Goal: Entertainment & Leisure: Consume media (video, audio)

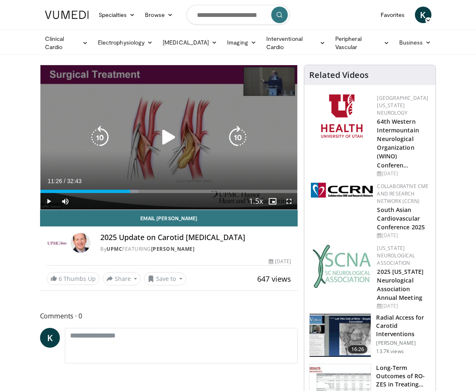
click at [165, 135] on icon "Video Player" at bounding box center [168, 137] width 23 height 23
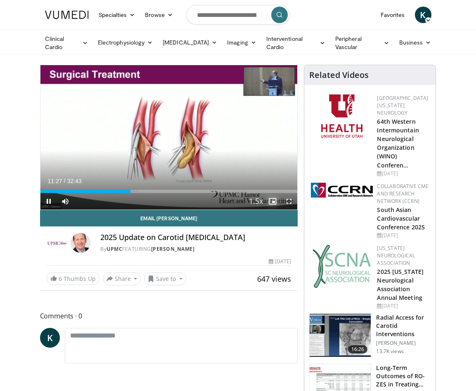
click at [272, 200] on span "Video Player" at bounding box center [272, 201] width 17 height 17
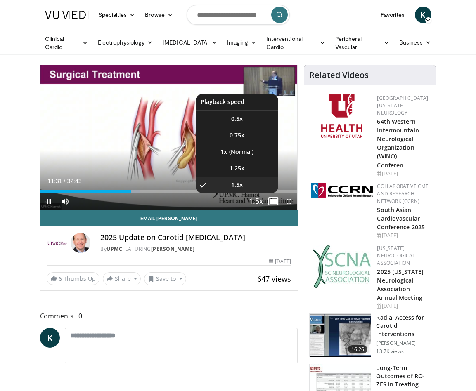
click at [254, 198] on span "Video Player" at bounding box center [256, 202] width 12 height 17
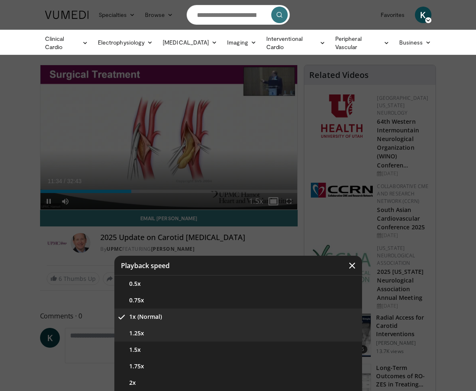
click at [156, 333] on button "1.25x" at bounding box center [238, 333] width 248 height 17
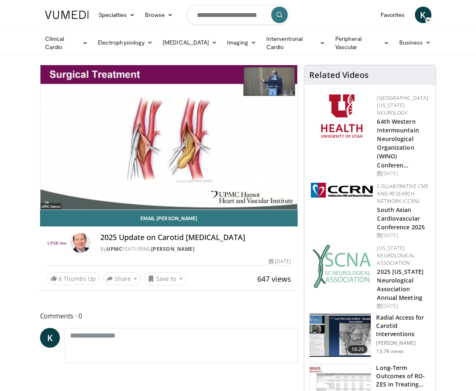
click at [222, 258] on div "647 views [DATE]" at bounding box center [169, 262] width 245 height 8
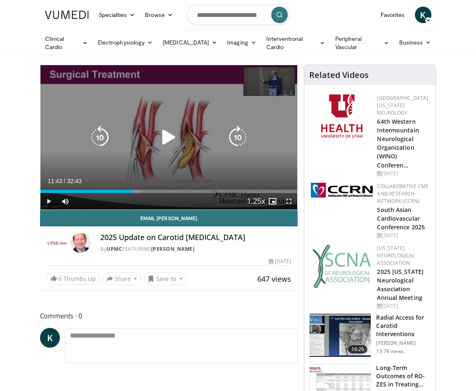
click at [167, 133] on icon "Video Player" at bounding box center [168, 137] width 23 height 23
click at [168, 137] on icon "Video Player" at bounding box center [168, 137] width 23 height 23
click at [94, 137] on icon "Video Player" at bounding box center [99, 137] width 23 height 23
click at [103, 133] on icon "Video Player" at bounding box center [99, 137] width 23 height 23
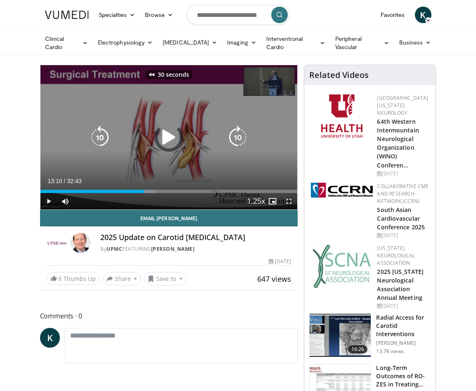
click at [103, 133] on icon "Video Player" at bounding box center [99, 137] width 23 height 23
click at [166, 133] on icon "Video Player" at bounding box center [168, 137] width 23 height 23
click at [94, 132] on icon "Video Player" at bounding box center [99, 137] width 23 height 23
drag, startPoint x: 94, startPoint y: 133, endPoint x: 108, endPoint y: 133, distance: 14.4
click at [94, 133] on icon "Video Player" at bounding box center [99, 137] width 23 height 23
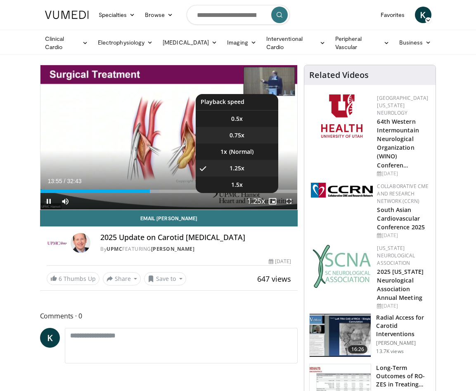
click at [238, 132] on span "0.75x" at bounding box center [236, 135] width 15 height 8
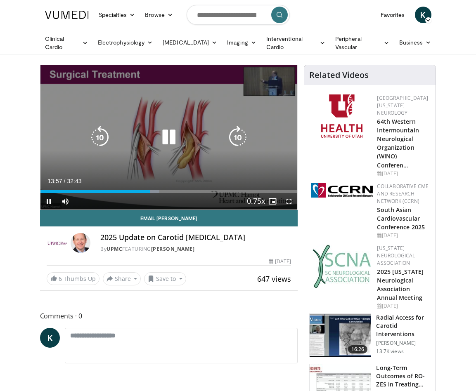
click at [102, 132] on icon "Video Player" at bounding box center [99, 137] width 23 height 23
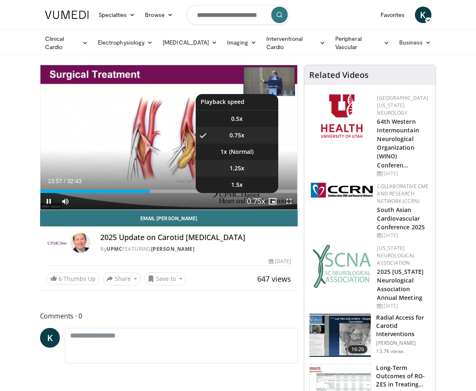
click at [243, 166] on li "1.25x" at bounding box center [237, 168] width 83 height 17
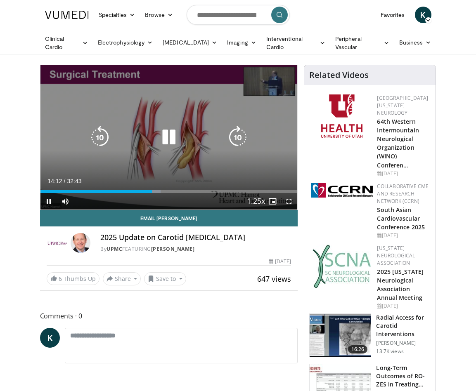
click at [170, 135] on icon "Video Player" at bounding box center [168, 137] width 23 height 23
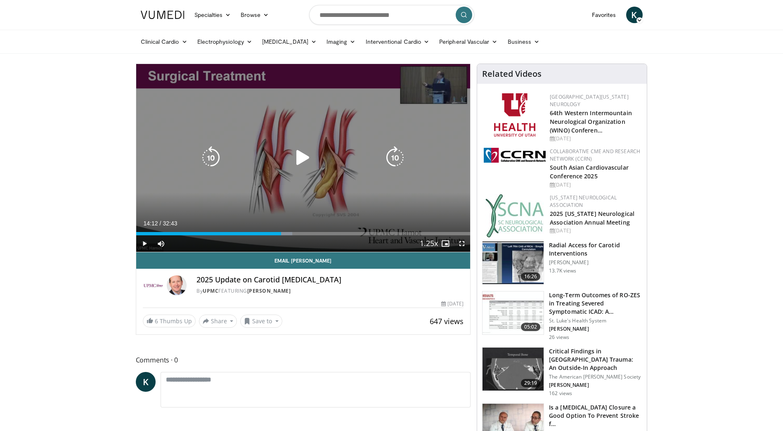
click at [296, 154] on icon "Video Player" at bounding box center [302, 157] width 23 height 23
click at [302, 160] on icon "Video Player" at bounding box center [302, 157] width 23 height 23
